Goal: Find specific page/section: Find specific page/section

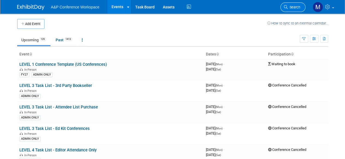
click at [294, 10] on link "Search" at bounding box center [292, 7] width 25 height 10
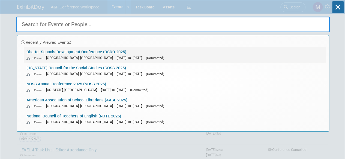
click at [65, 50] on link "Charter Schools Development Conference (CSDC 2025) In-Person Palm Springs, CA O…" at bounding box center [175, 55] width 302 height 16
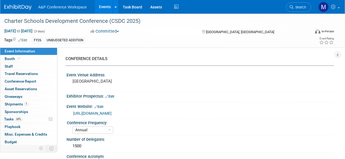
select select "Annual"
select select "Level 2"
select select "In-Person Booth"
select select "Schools"
select select "Bloomsbury Digital Resources"
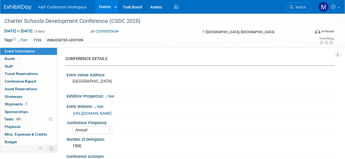
select select "Anne Weston"
select select "[PERSON_NAME]"
select select "BDR Product Awareness and Trial Generation​"
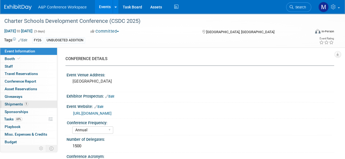
click at [14, 105] on span "Shipments 1" at bounding box center [17, 104] width 24 height 4
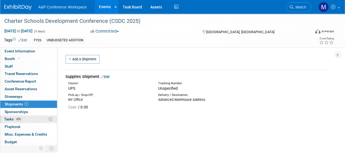
click at [28, 118] on link "69% Tasks 69%" at bounding box center [28, 119] width 57 height 7
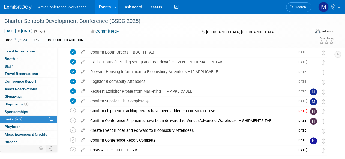
scroll to position [72, 0]
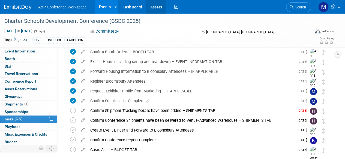
click at [157, 12] on link "Assets" at bounding box center [156, 7] width 20 height 14
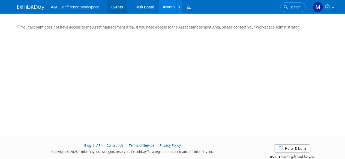
click at [115, 9] on link "Events" at bounding box center [117, 7] width 20 height 14
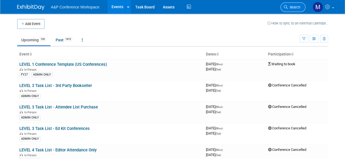
click at [289, 4] on link "Search" at bounding box center [292, 7] width 25 height 10
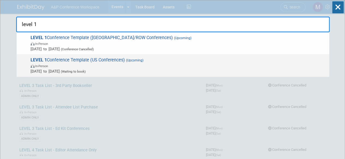
type input "level 1"
click at [65, 59] on span "LEVEL 1 Conference Template (US Conferences) (Upcoming) In-Person Oct 21, 2024 …" at bounding box center [177, 65] width 297 height 17
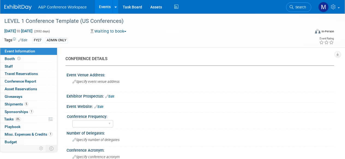
select select "Level 1"
select select "In-Person Booth"
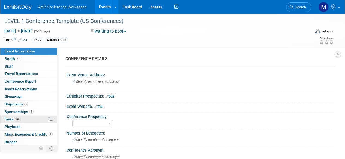
click at [10, 120] on span "Tasks 0%" at bounding box center [12, 119] width 17 height 4
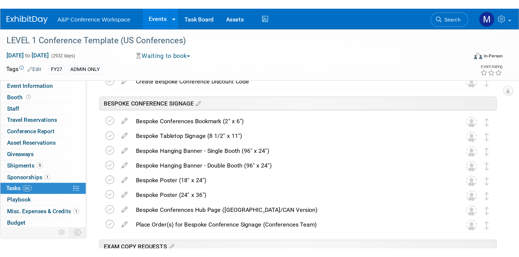
scroll to position [495, 0]
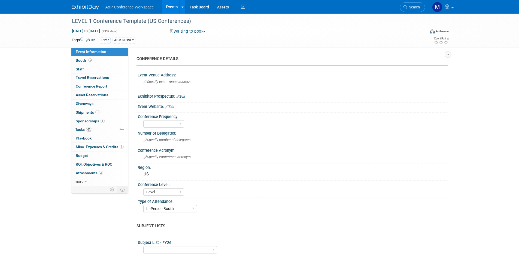
select select "Level 1"
select select "In-Person Booth"
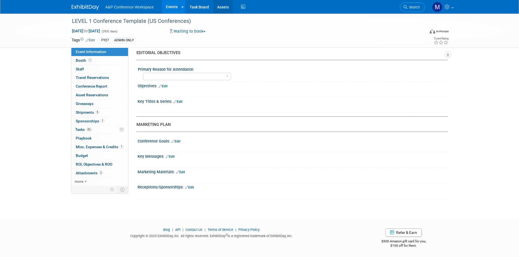
click at [227, 11] on link "Assets" at bounding box center [223, 7] width 20 height 14
